Goal: Find specific fact: Find specific fact

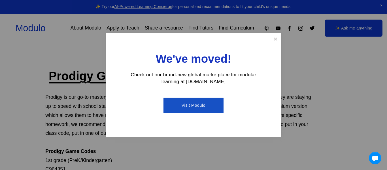
click at [197, 108] on link "Visit Modulo" at bounding box center [194, 105] width 60 height 15
click at [277, 39] on link "Close" at bounding box center [276, 39] width 10 height 10
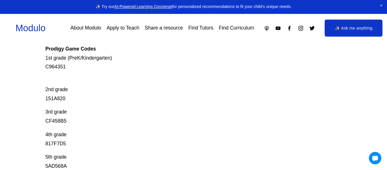
scroll to position [110, 0]
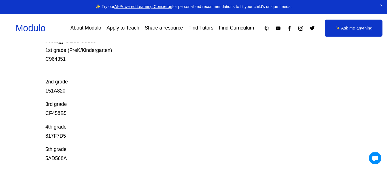
click at [47, 112] on p "3rd grade CF458B5" at bounding box center [178, 109] width 266 height 18
copy p "CF458B5"
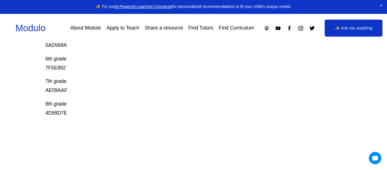
scroll to position [229, 0]
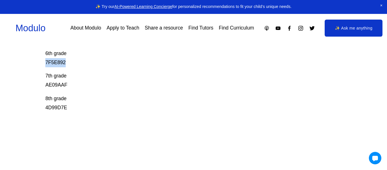
drag, startPoint x: 45, startPoint y: 62, endPoint x: 66, endPoint y: 62, distance: 21.0
click at [66, 62] on p "6th grade 7F5E892" at bounding box center [178, 58] width 266 height 18
drag, startPoint x: 46, startPoint y: 63, endPoint x: 64, endPoint y: 64, distance: 18.5
click at [64, 64] on p "6th grade 7F5E892" at bounding box center [178, 58] width 266 height 18
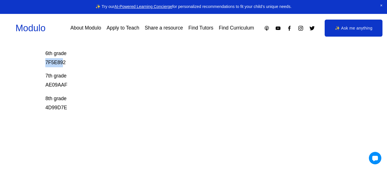
copy p "7F5E89"
